Goal: Task Accomplishment & Management: Use online tool/utility

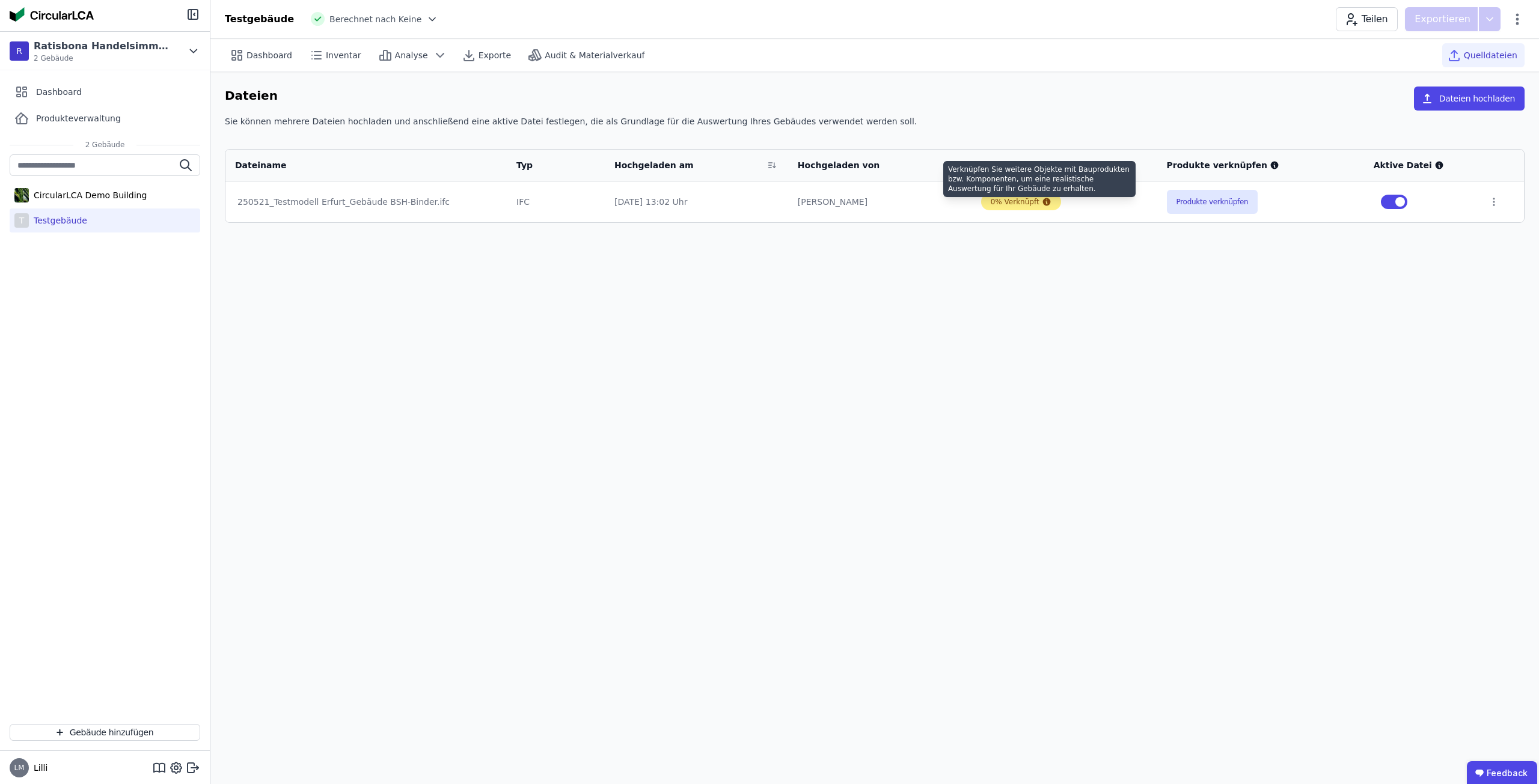
click at [1042, 199] on icon at bounding box center [1046, 202] width 8 height 8
click at [1493, 209] on td at bounding box center [1501, 201] width 45 height 41
click at [1494, 203] on icon at bounding box center [1494, 202] width 11 height 11
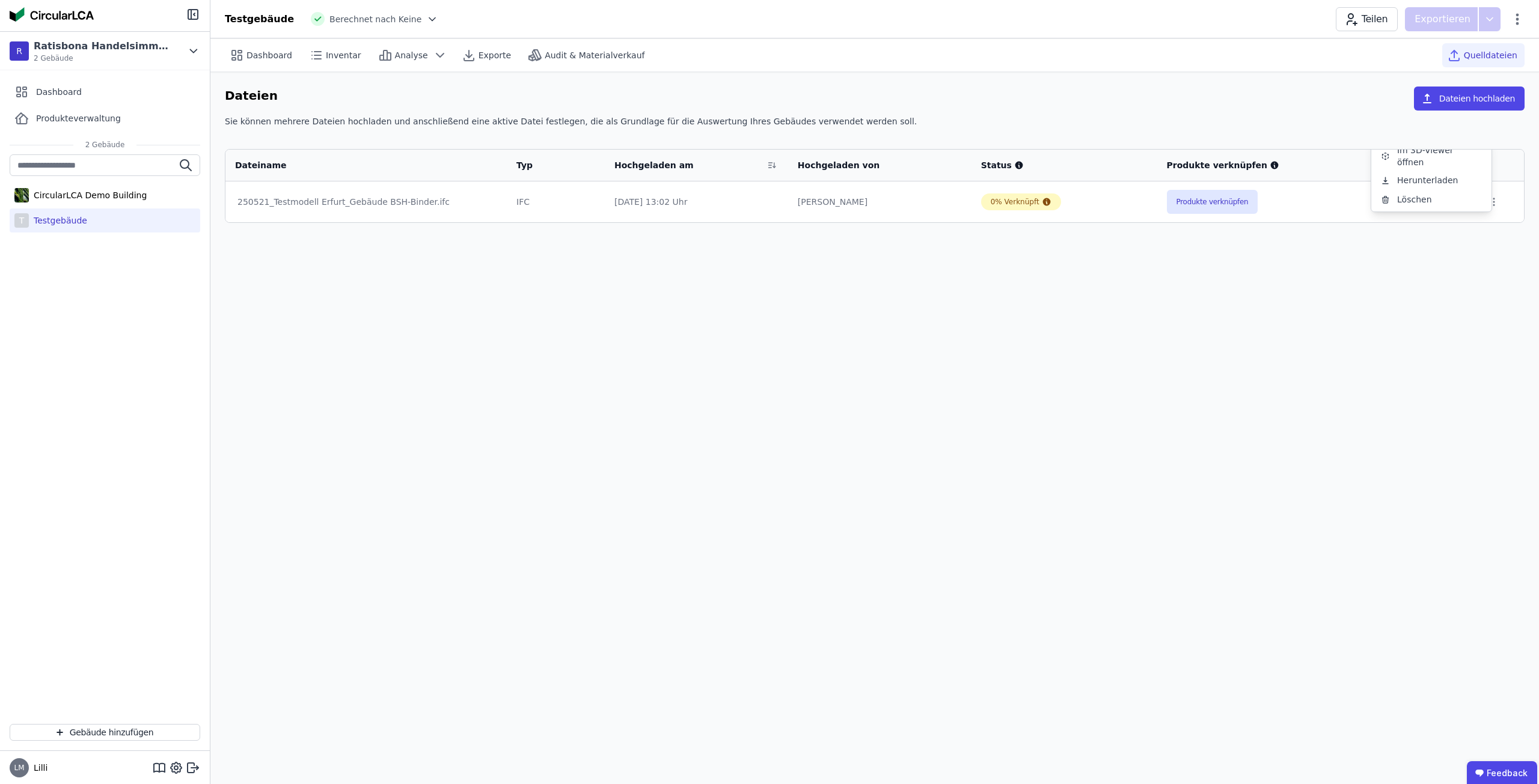
click at [403, 201] on div "250521_Testmodell Erfurt_Gebäude BSH-Binder.ifc" at bounding box center [366, 202] width 257 height 12
click at [298, 191] on td "250521_Testmodell Erfurt_Gebäude BSH-Binder.ifc" at bounding box center [366, 201] width 281 height 41
click at [283, 199] on div "250521_Testmodell Erfurt_Gebäude BSH-Binder.ifc" at bounding box center [366, 202] width 257 height 12
click at [241, 197] on div "250521_Testmodell Erfurt_Gebäude BSH-Binder.ifc" at bounding box center [366, 202] width 257 height 12
click at [536, 203] on div "IFC" at bounding box center [556, 202] width 78 height 12
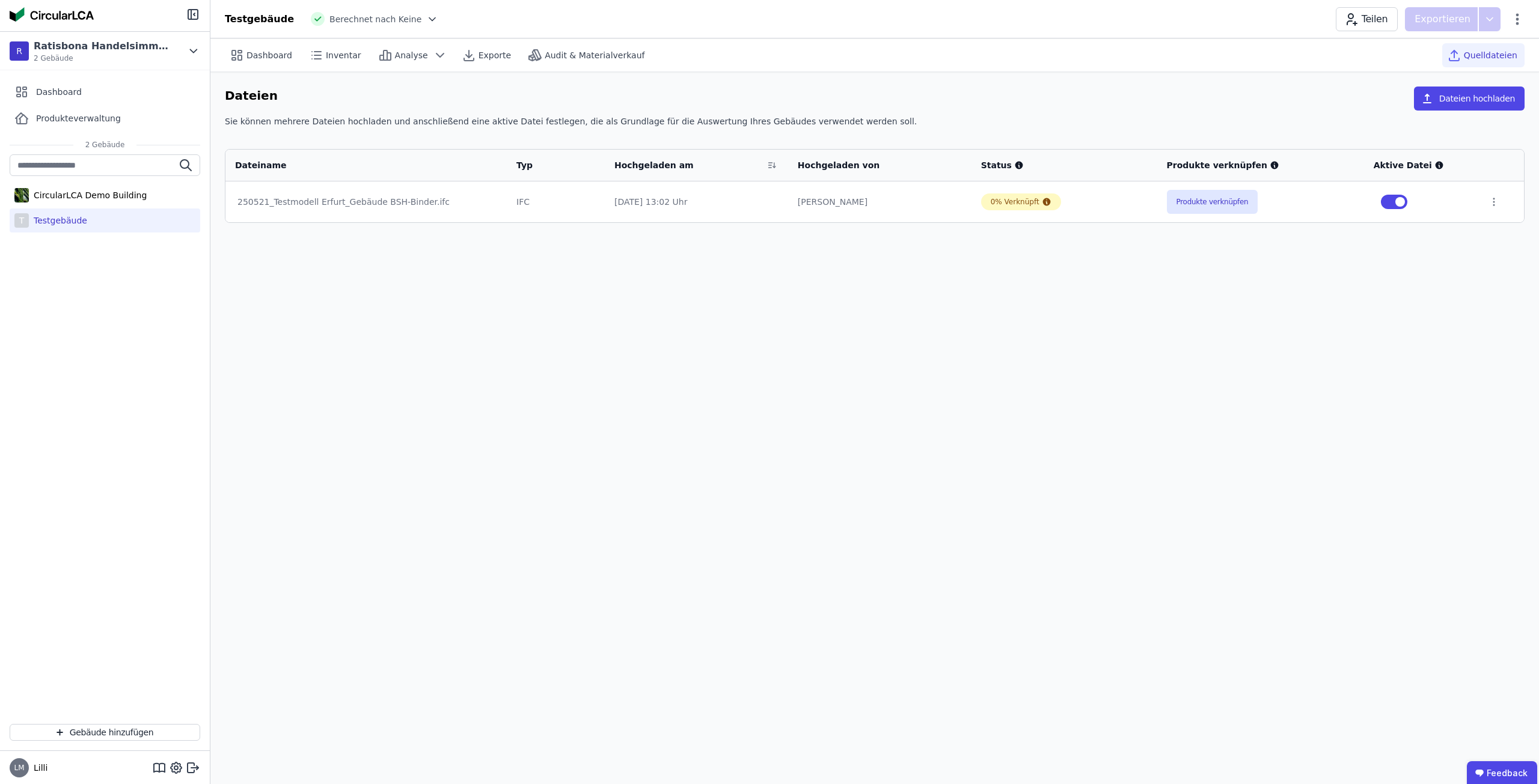
click at [701, 223] on div "Dateiname Typ Hochgeladen am Hochgeladen von Status Produkte verknüpfen Aktive …" at bounding box center [874, 185] width 1300 height 74
drag, startPoint x: 130, startPoint y: 217, endPoint x: 693, endPoint y: 393, distance: 589.9
click at [693, 393] on div "Dashboard Inventar Analyse Exporte Audit & Materialverkauf Quelldateien Dateien…" at bounding box center [874, 411] width 1328 height 745
click at [1221, 205] on button "Produkte verknüpfen" at bounding box center [1212, 202] width 91 height 24
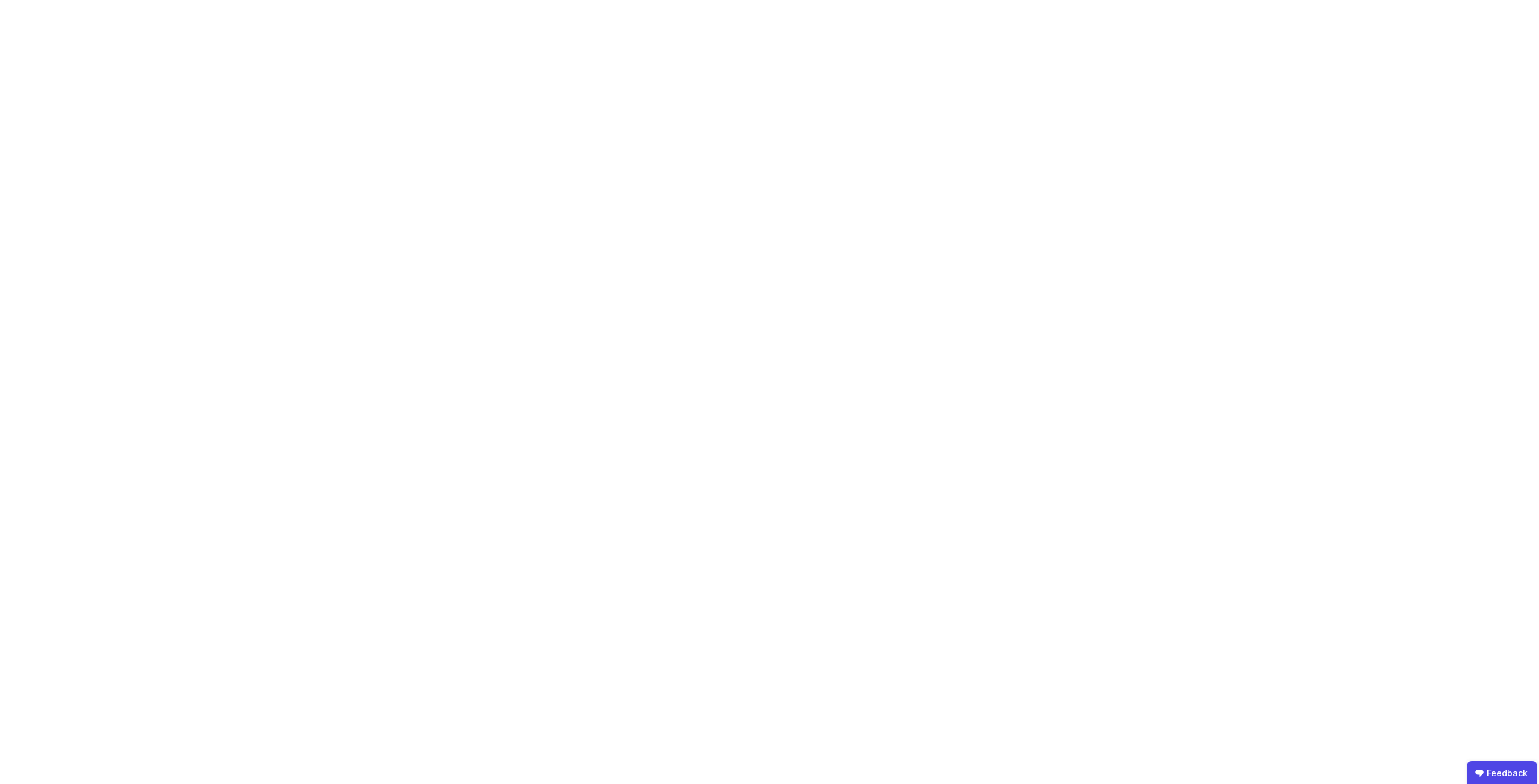
click at [383, 145] on body "Feedback" at bounding box center [769, 392] width 1539 height 784
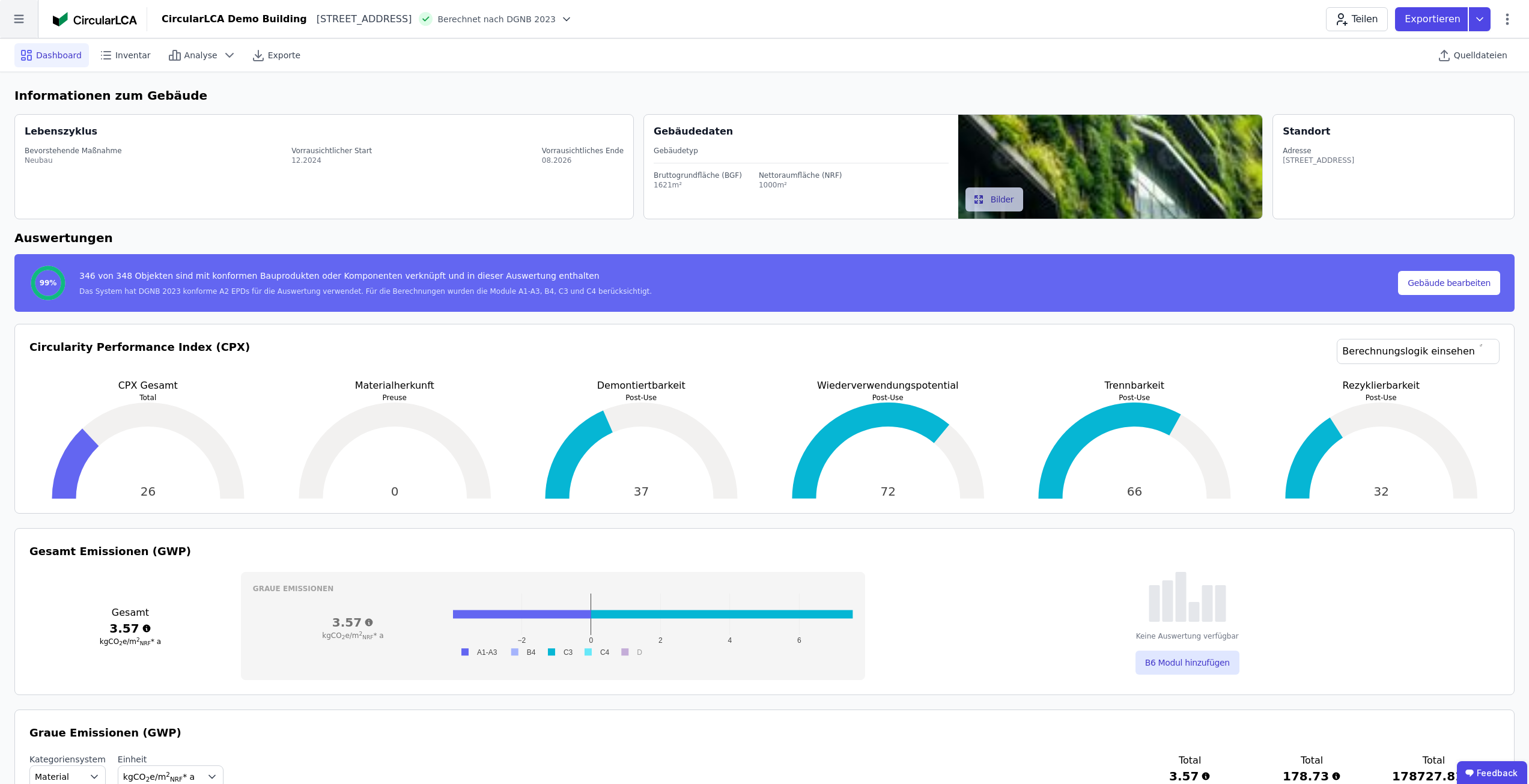
click at [29, 19] on icon at bounding box center [19, 19] width 38 height 38
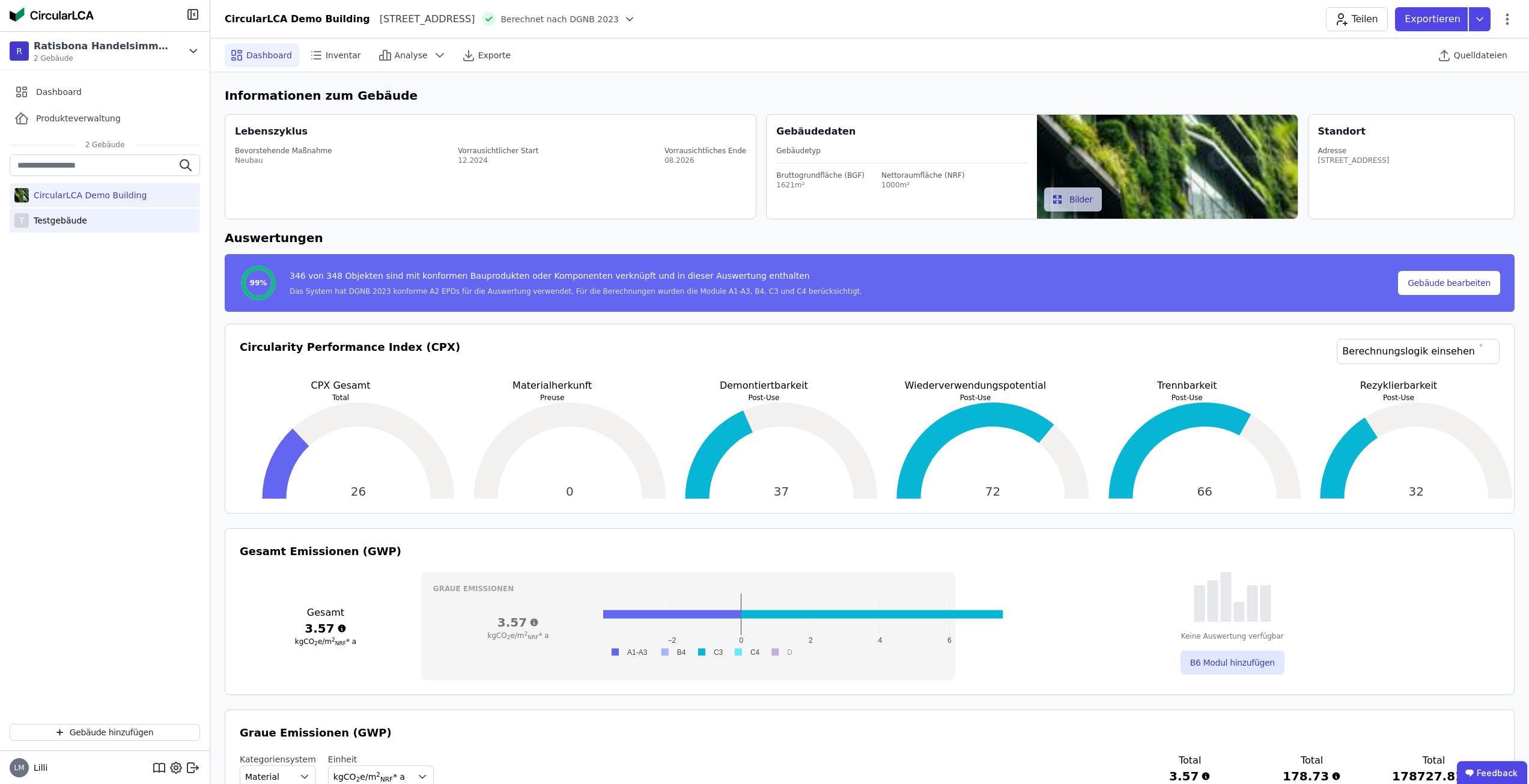
click at [92, 228] on div "T Testgebäude" at bounding box center [104, 221] width 191 height 24
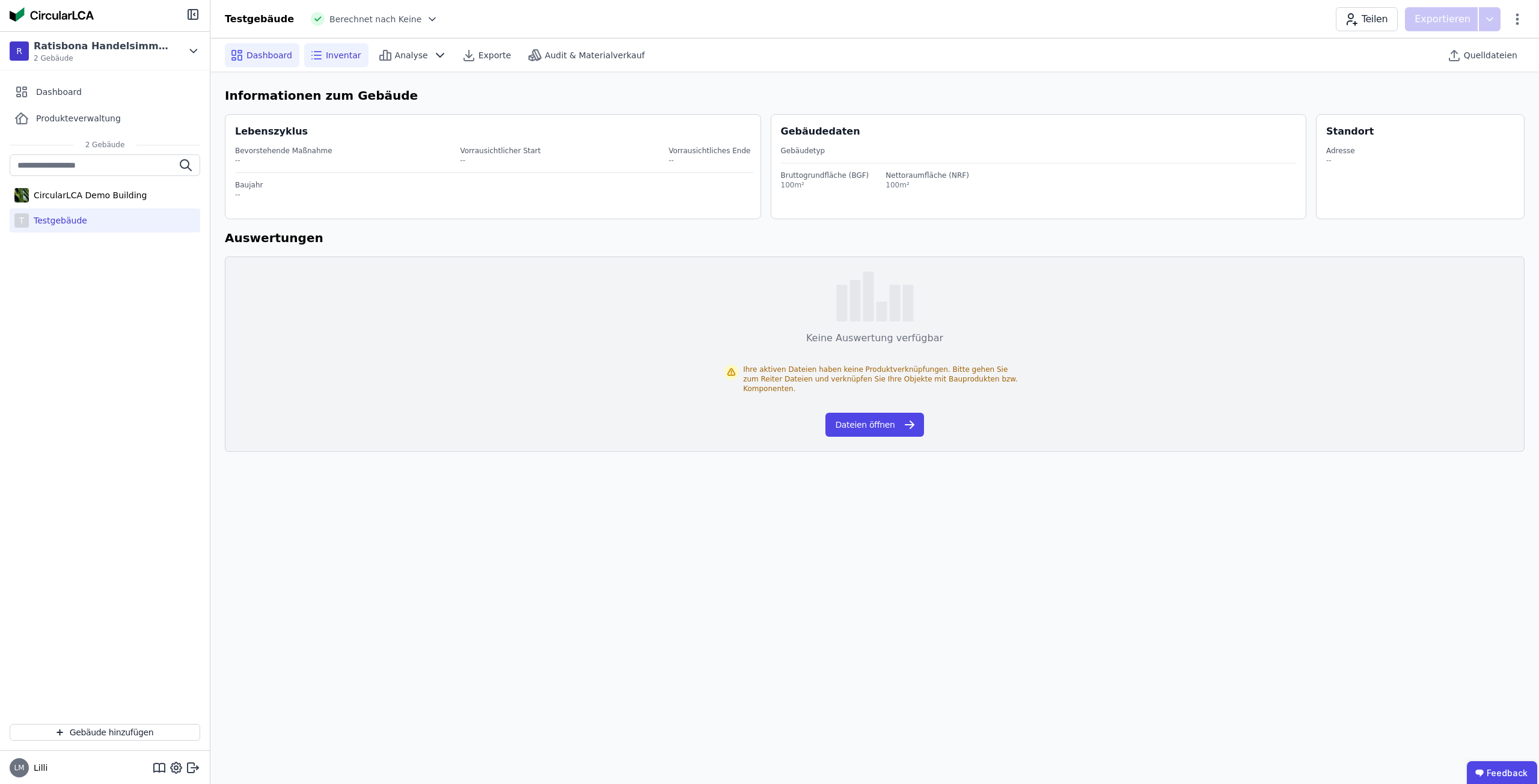
click at [326, 56] on span "Inventar" at bounding box center [343, 55] width 35 height 12
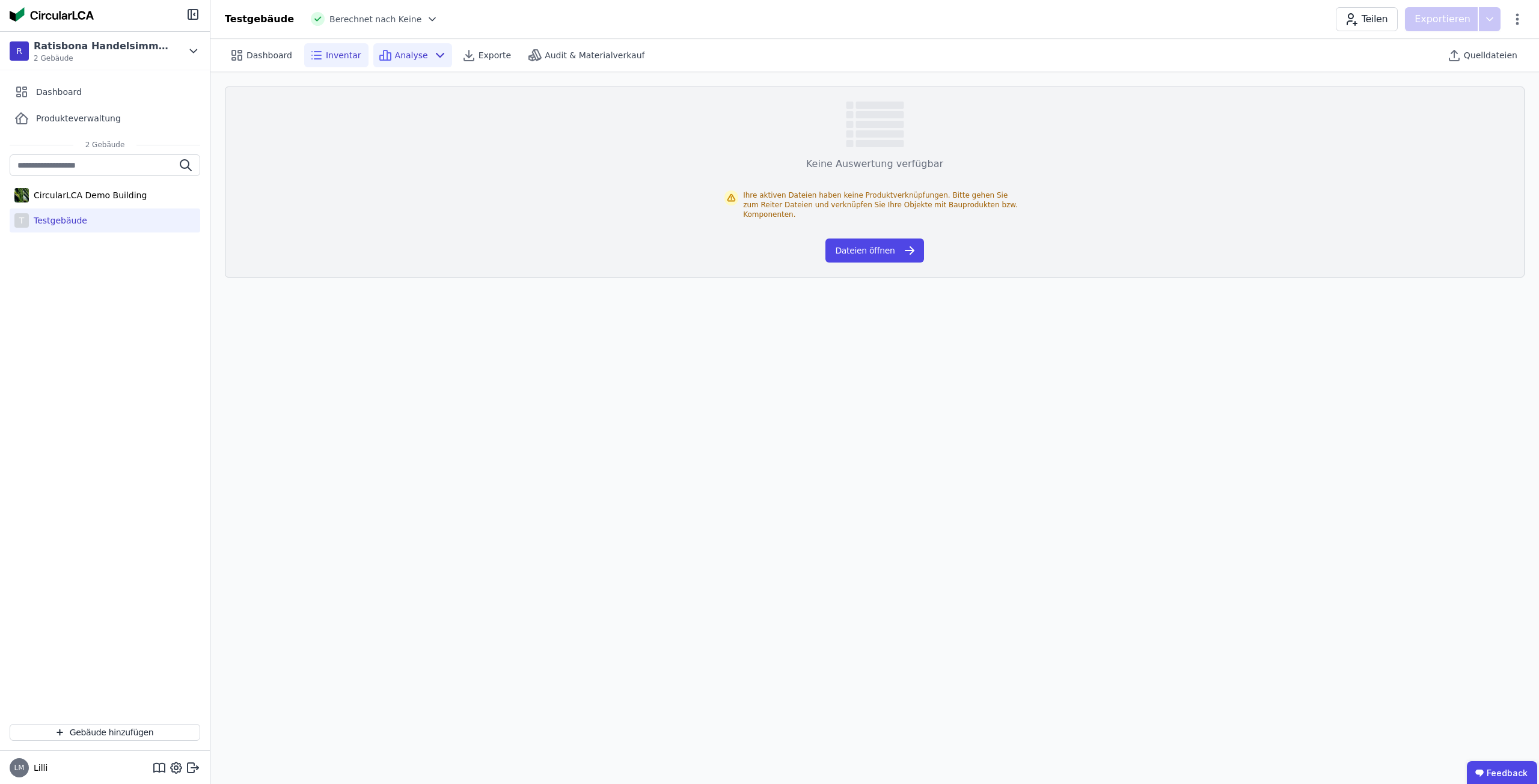
click at [395, 54] on span "Analyse" at bounding box center [412, 55] width 33 height 12
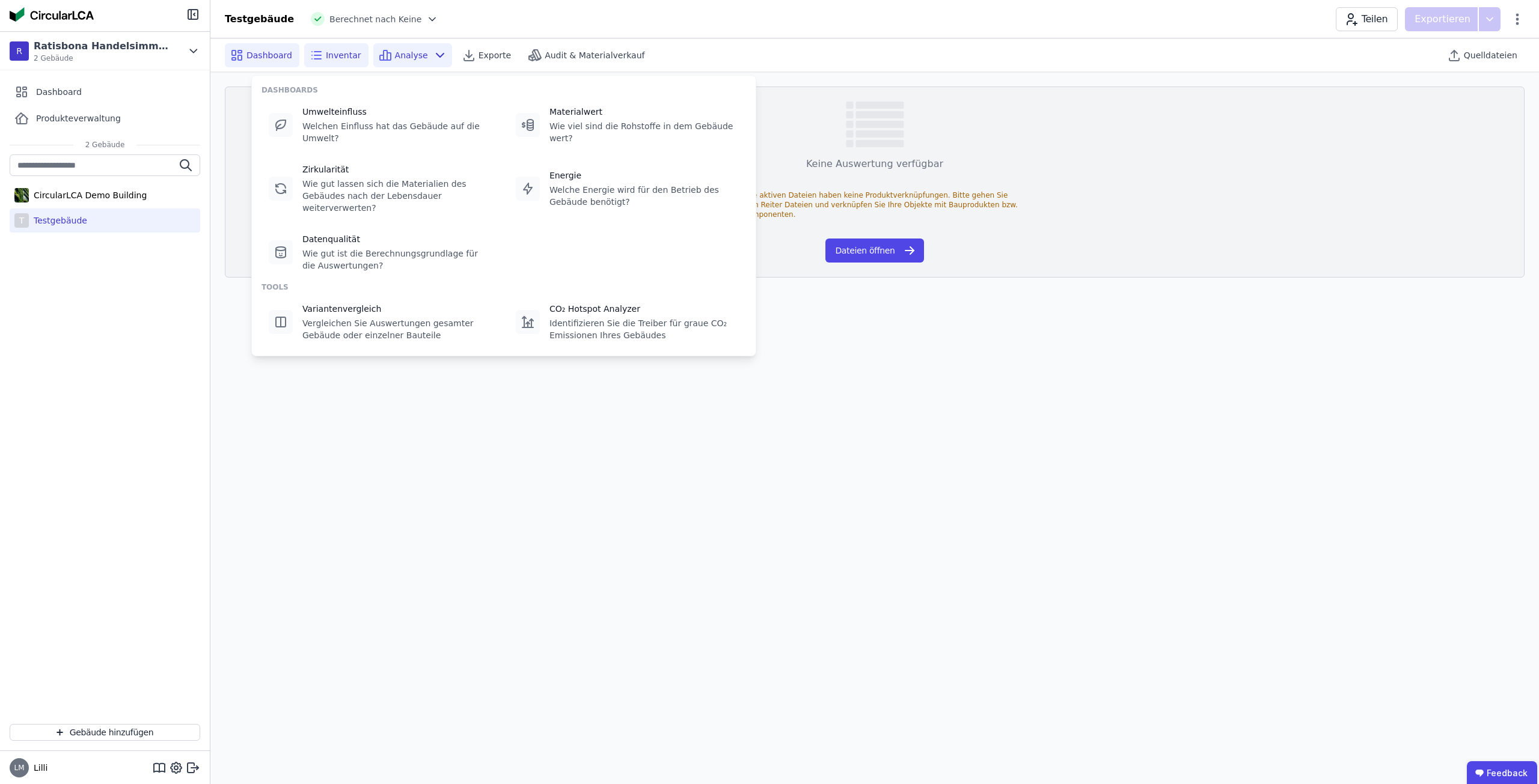
click at [251, 62] on div "Dashboard" at bounding box center [262, 55] width 74 height 24
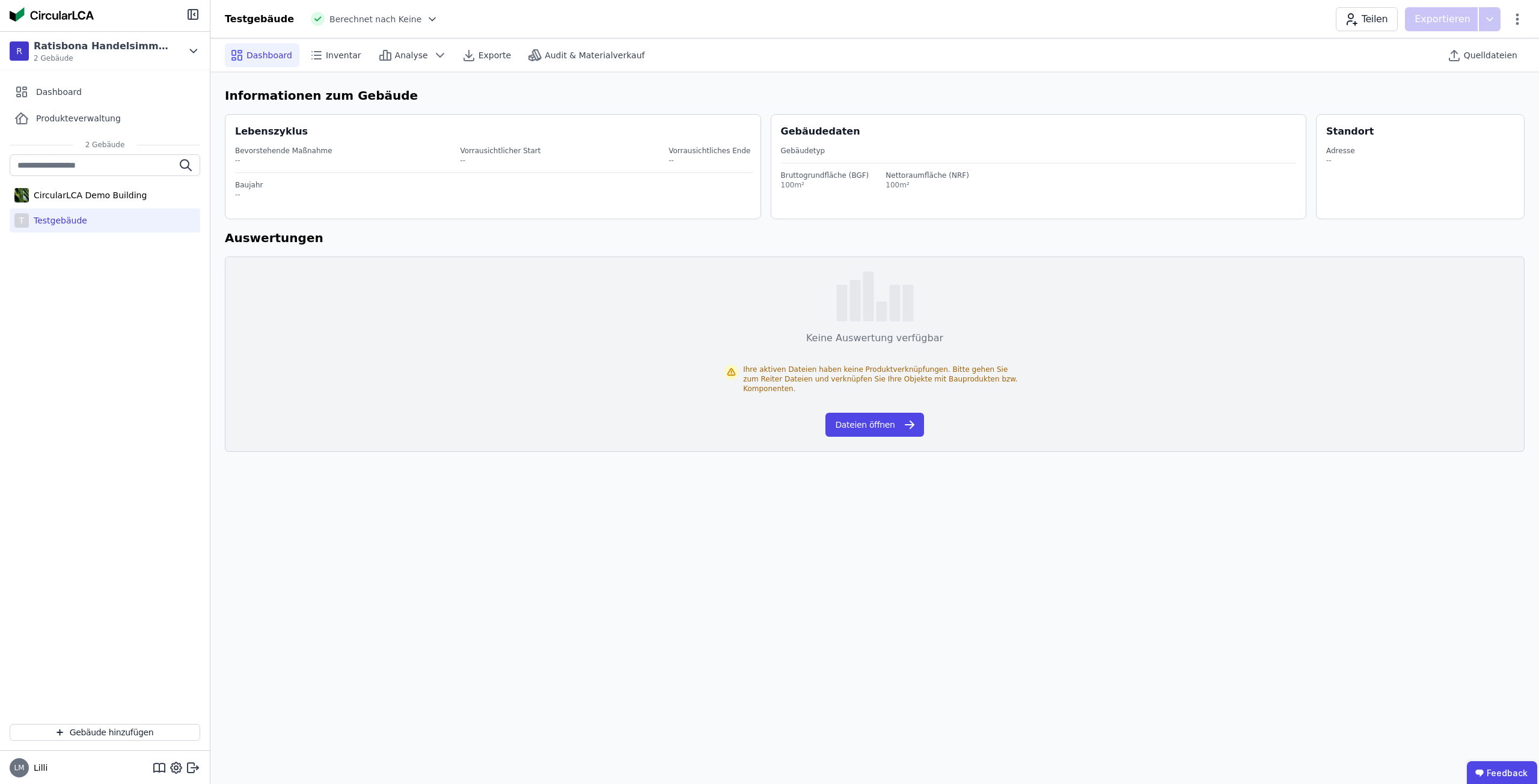
click at [790, 187] on div "100m²" at bounding box center [825, 185] width 88 height 9
click at [796, 187] on div "100m²" at bounding box center [825, 185] width 88 height 9
click at [789, 183] on div "100m²" at bounding box center [825, 185] width 88 height 9
click at [261, 92] on h6 "Informationen zum Gebäude" at bounding box center [874, 95] width 1300 height 18
click at [856, 413] on button "Dateien öffnen" at bounding box center [874, 425] width 98 height 24
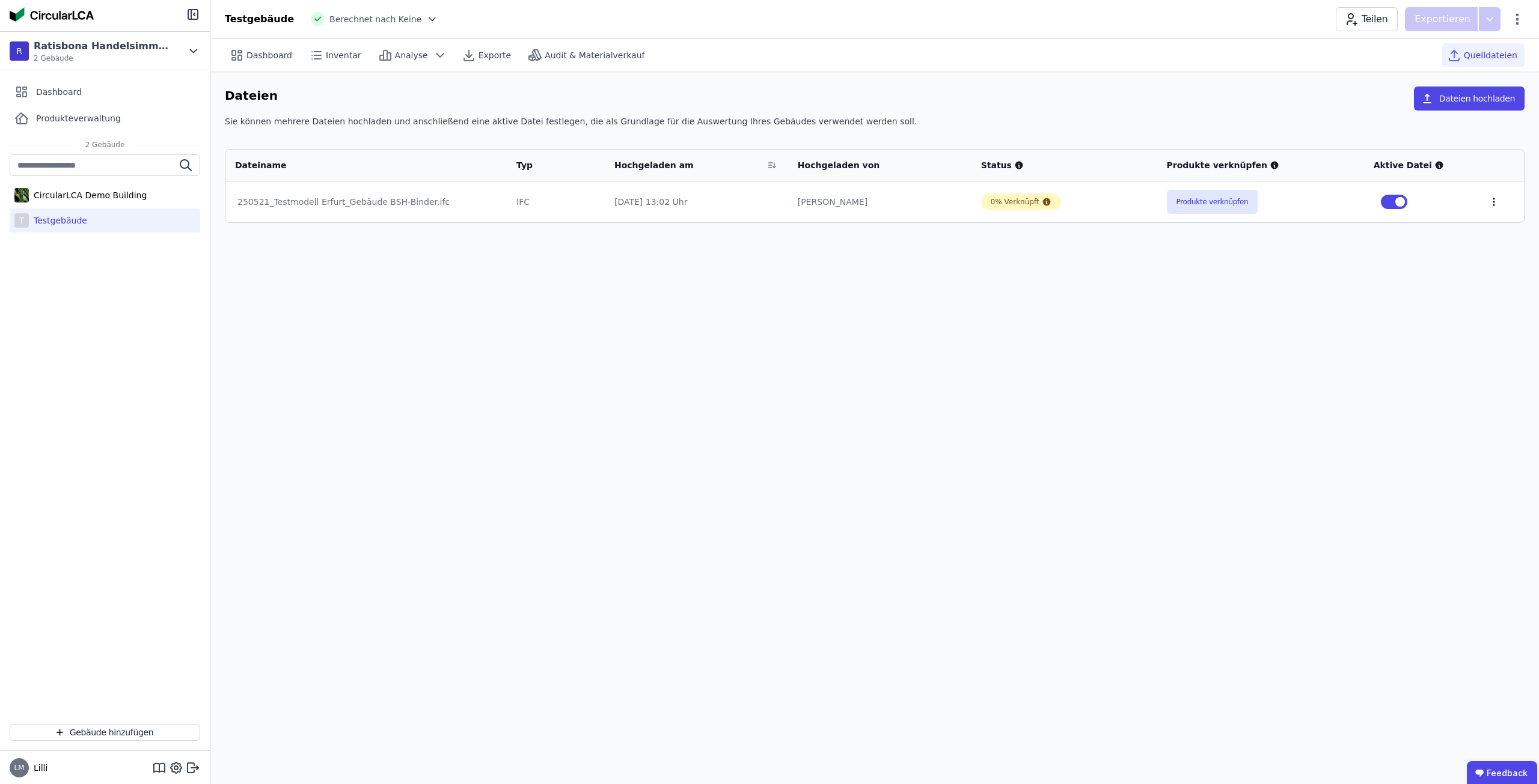
click at [1493, 203] on icon at bounding box center [1494, 202] width 11 height 11
click at [1468, 160] on div "Im 3D-Viewer öffnen" at bounding box center [1431, 155] width 120 height 29
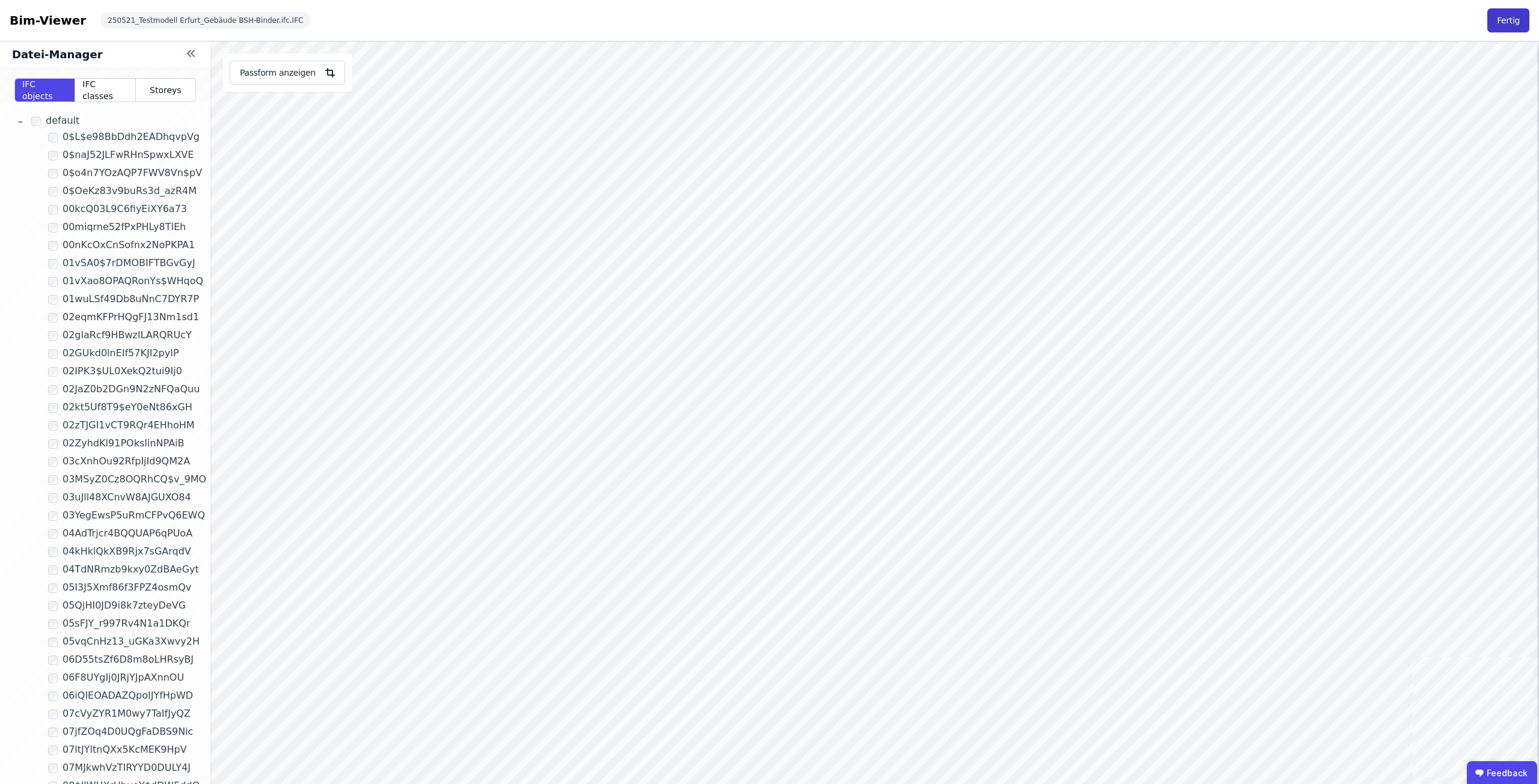
click at [1505, 26] on button "Fertig" at bounding box center [1508, 21] width 42 height 24
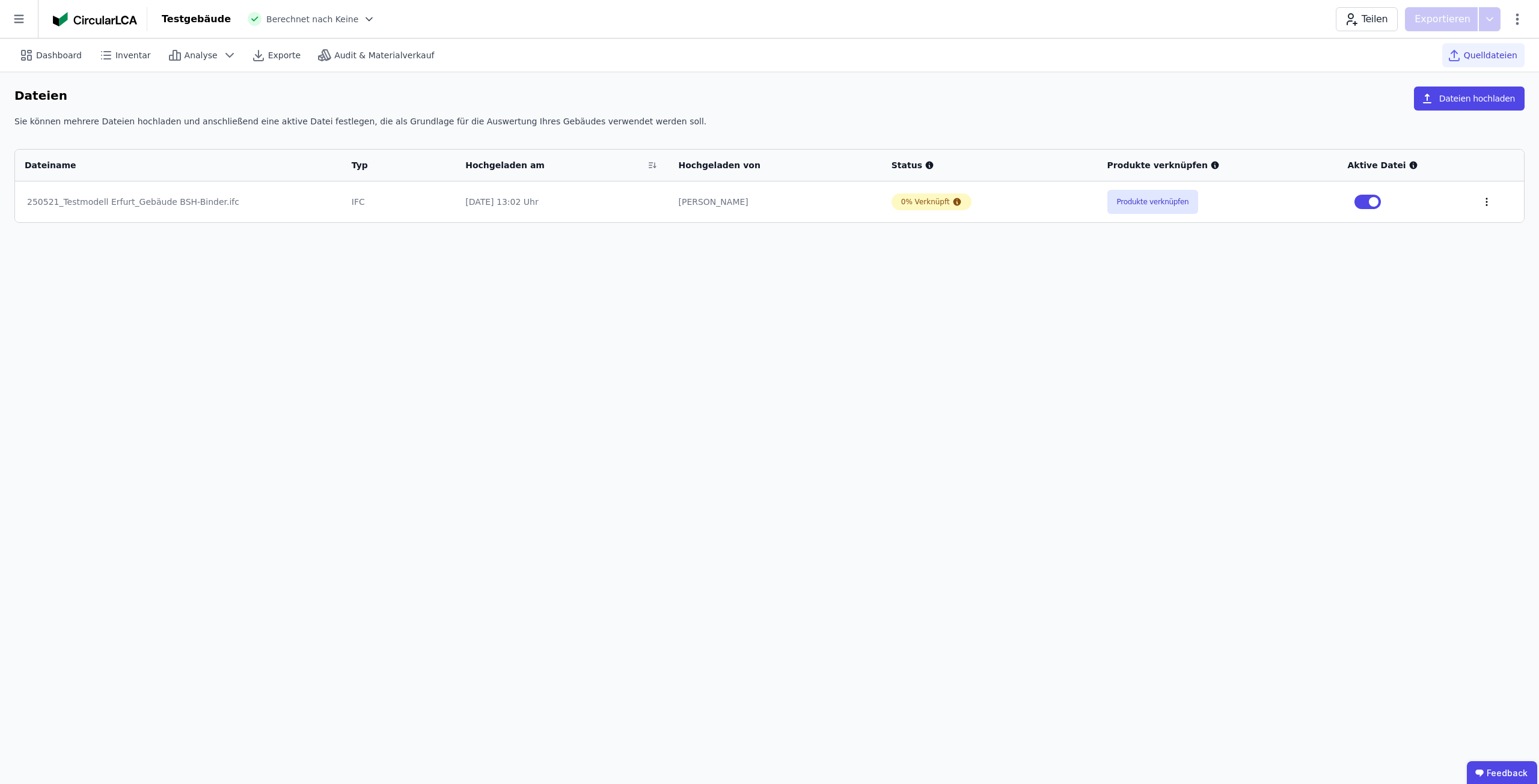
click at [1484, 201] on icon at bounding box center [1486, 202] width 11 height 11
click at [1411, 160] on div "Im 3D-Viewer öffnen" at bounding box center [1424, 155] width 120 height 29
